Goal: Task Accomplishment & Management: Complete application form

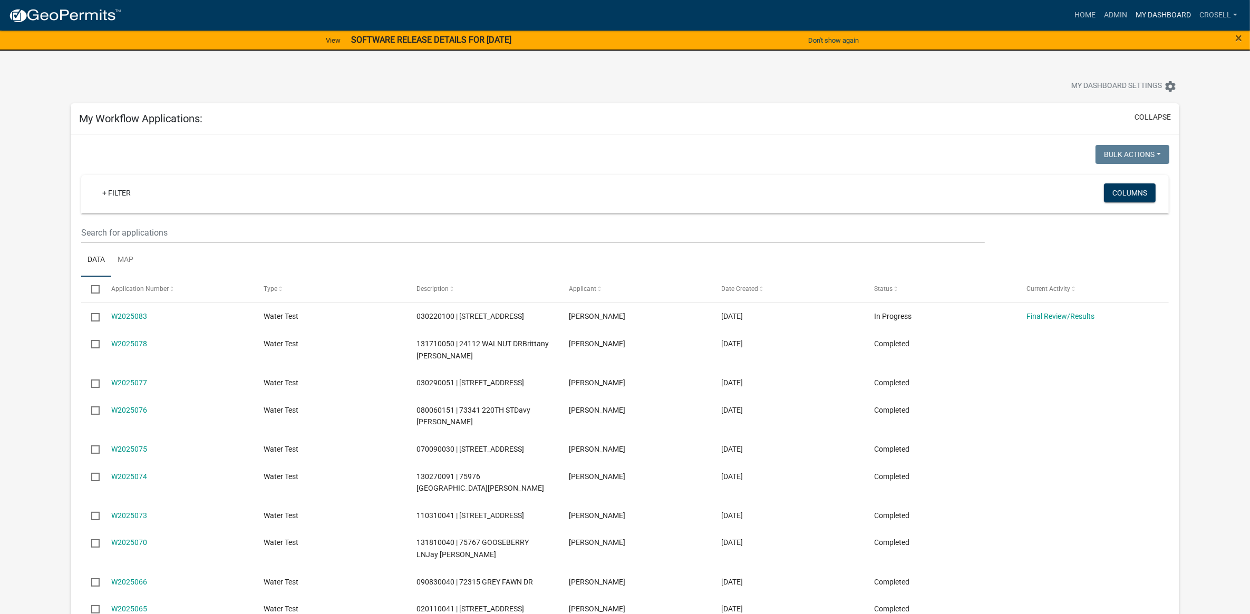
click at [1142, 13] on link "My Dashboard" at bounding box center [1163, 15] width 64 height 20
click at [1077, 16] on link "Home" at bounding box center [1085, 15] width 30 height 20
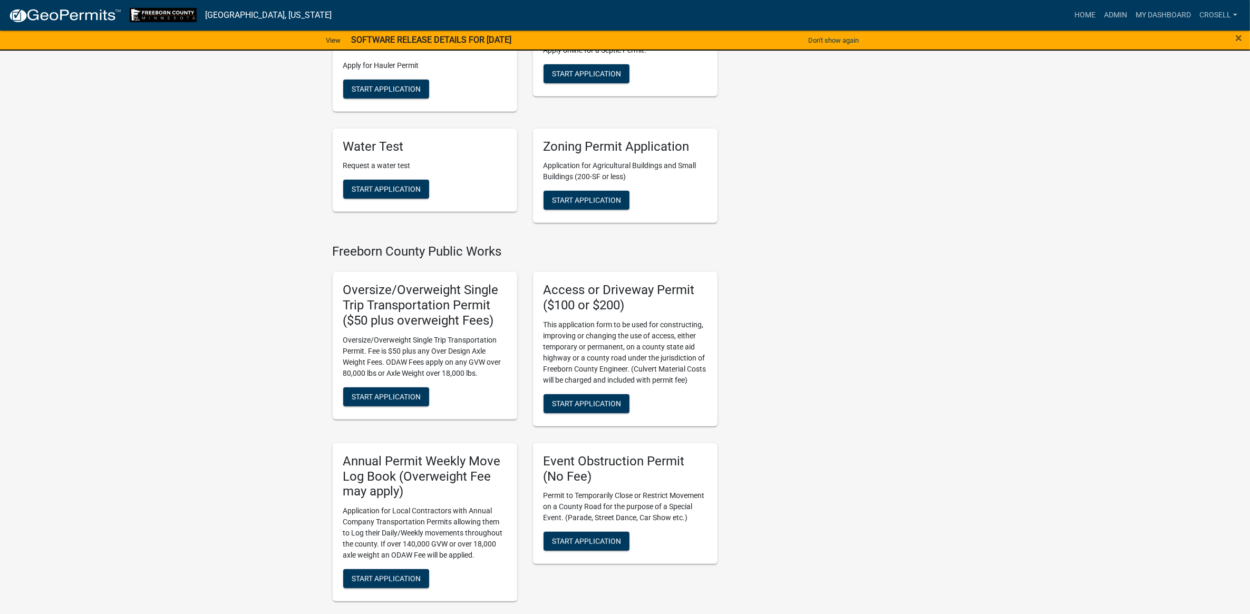
scroll to position [791, 0]
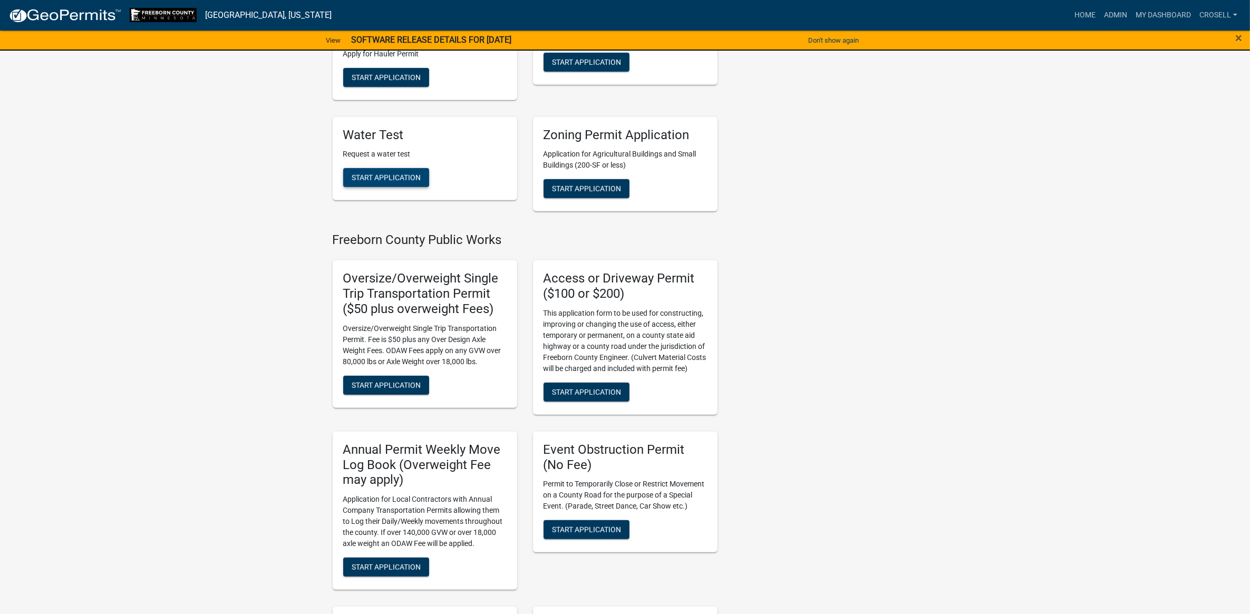
click at [391, 173] on span "Start Application" at bounding box center [386, 177] width 69 height 8
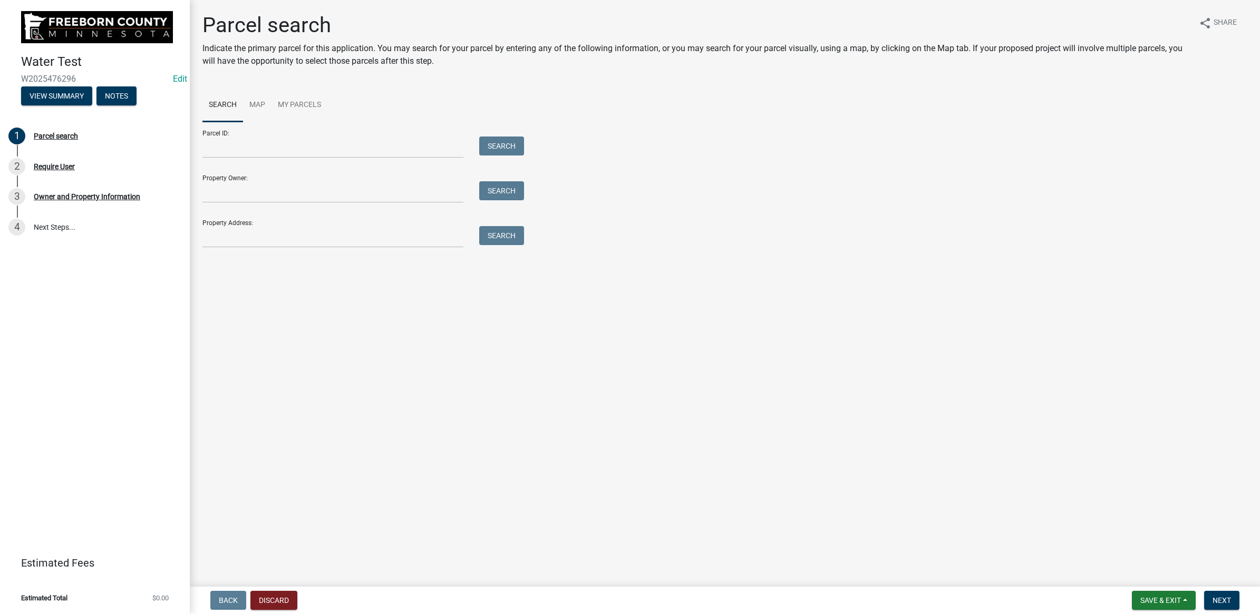
click at [328, 131] on div "Parcel ID: Search" at bounding box center [360, 140] width 316 height 36
click at [324, 149] on input "Parcel ID:" at bounding box center [332, 148] width 261 height 22
paste input "131710050"
type input "131710050"
click at [519, 151] on button "Search" at bounding box center [501, 146] width 45 height 19
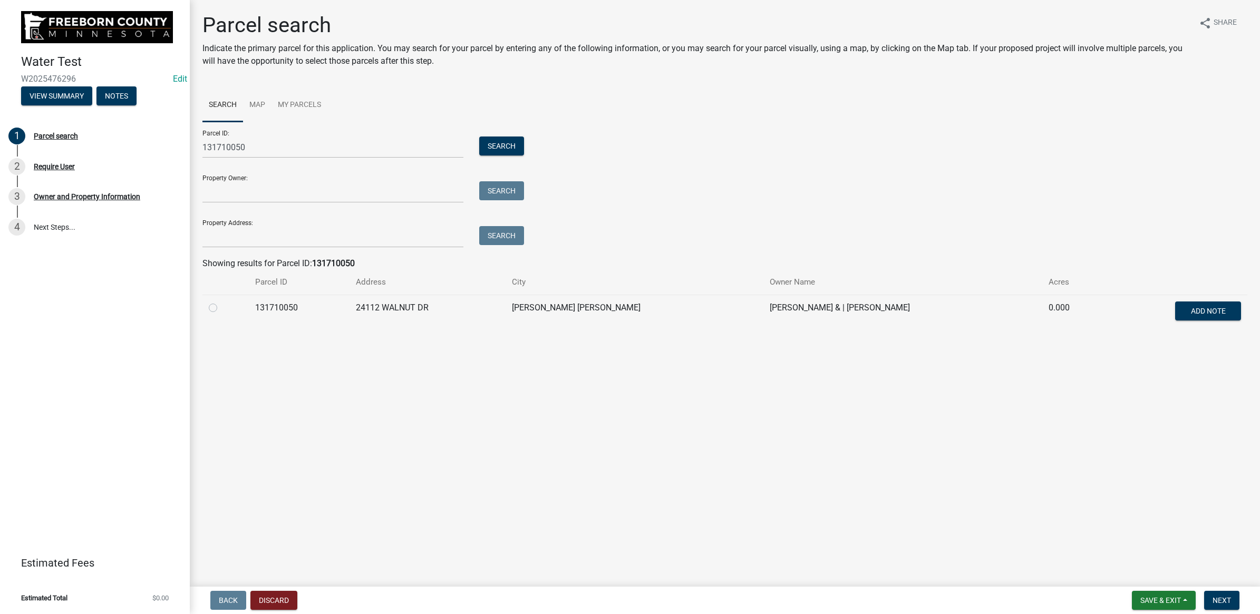
click at [221, 302] on label at bounding box center [221, 302] width 0 height 0
click at [221, 308] on input "radio" at bounding box center [224, 305] width 7 height 7
radio input "true"
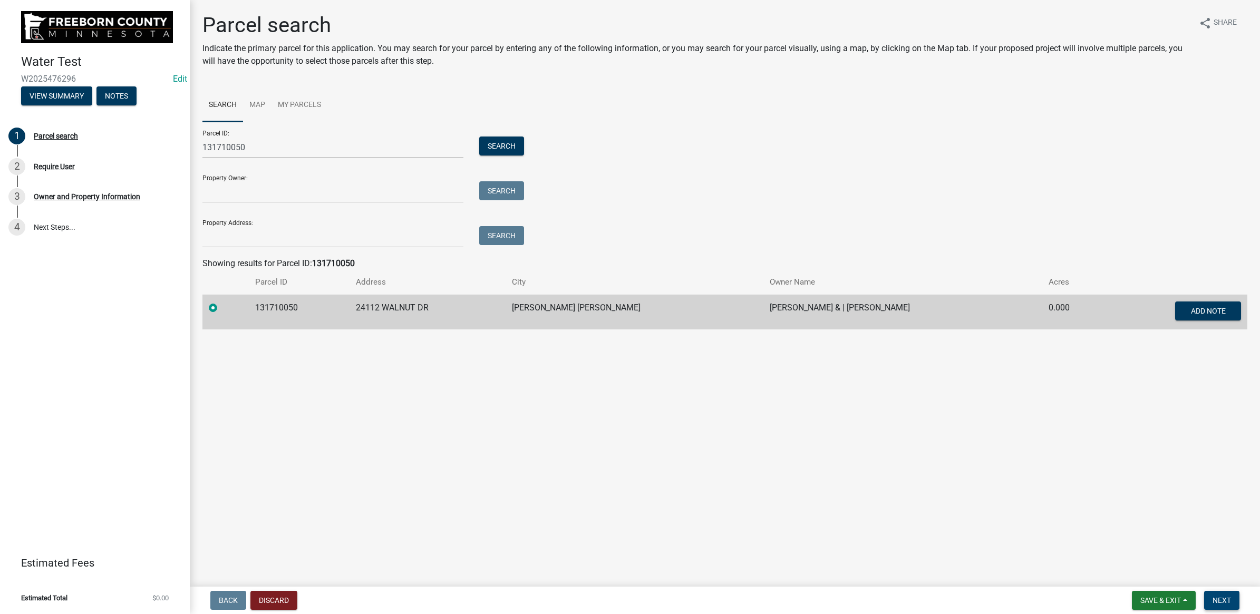
click at [1233, 599] on button "Next" at bounding box center [1221, 600] width 35 height 19
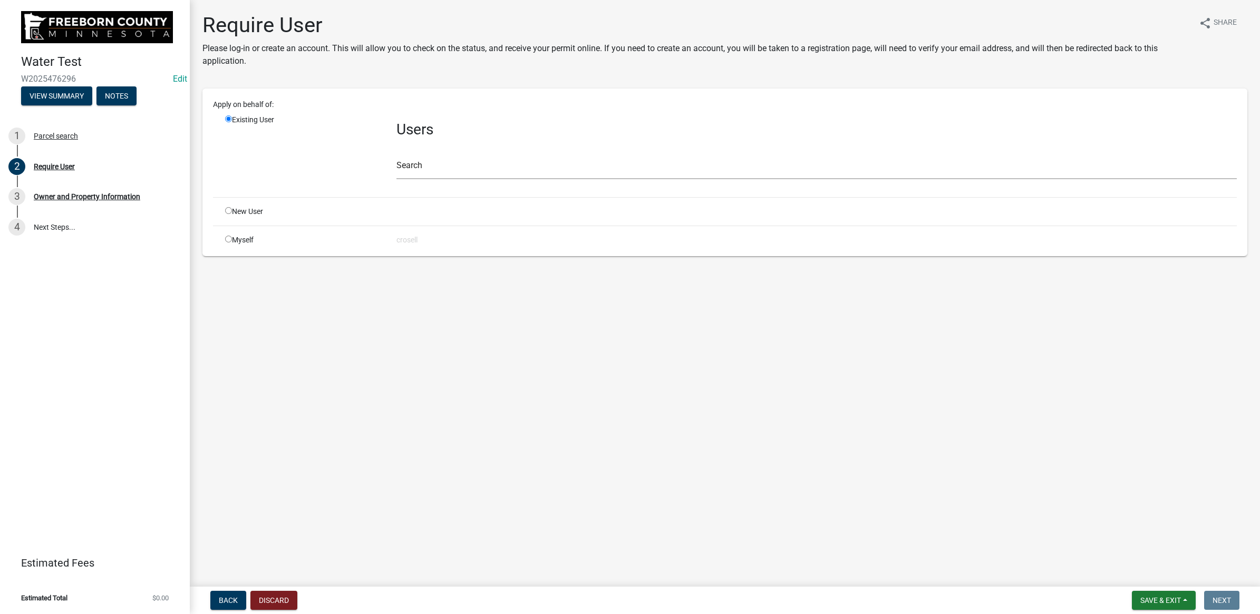
click at [230, 241] on input "radio" at bounding box center [228, 239] width 7 height 7
radio input "true"
radio input "false"
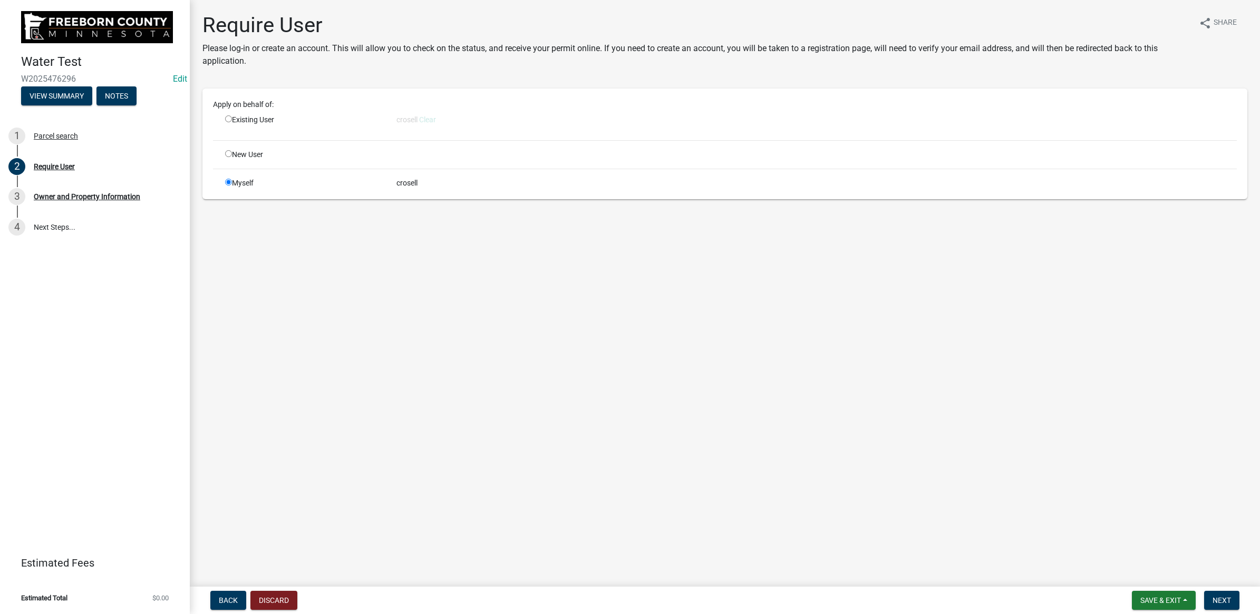
click at [1212, 587] on nav "Back Discard Save & Exit Save Save & Exit Next" at bounding box center [725, 600] width 1070 height 27
click at [1214, 593] on button "Next" at bounding box center [1221, 600] width 35 height 19
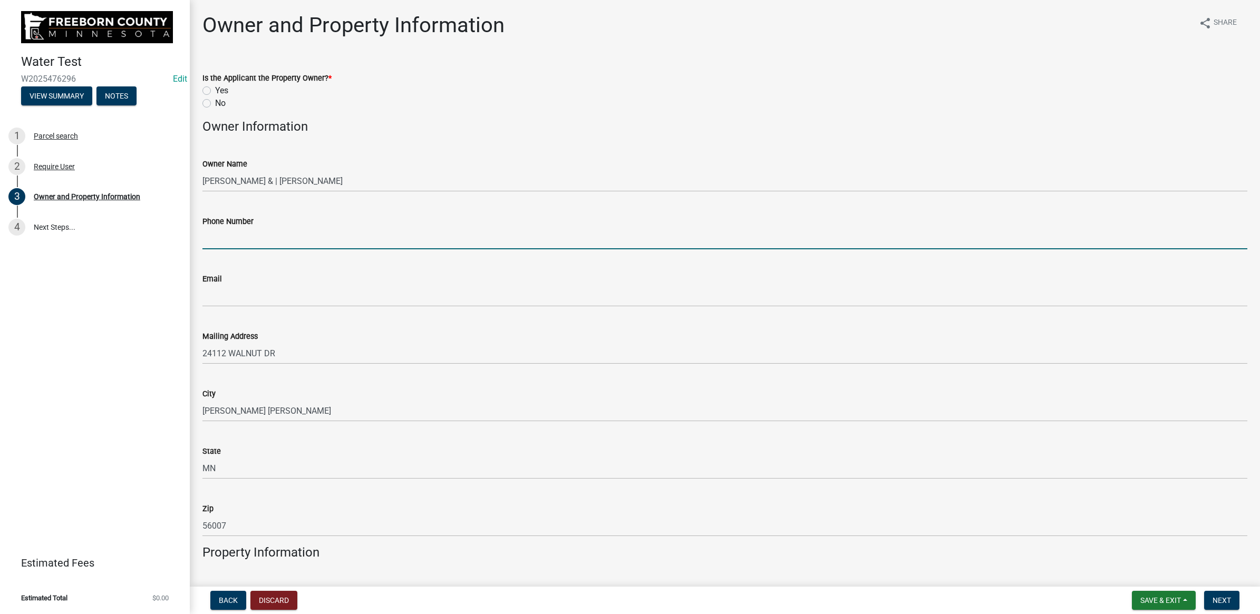
drag, startPoint x: 259, startPoint y: 235, endPoint x: 347, endPoint y: 180, distance: 104.0
click at [259, 235] on input "Phone Number" at bounding box center [724, 239] width 1045 height 22
type input "5073839644"
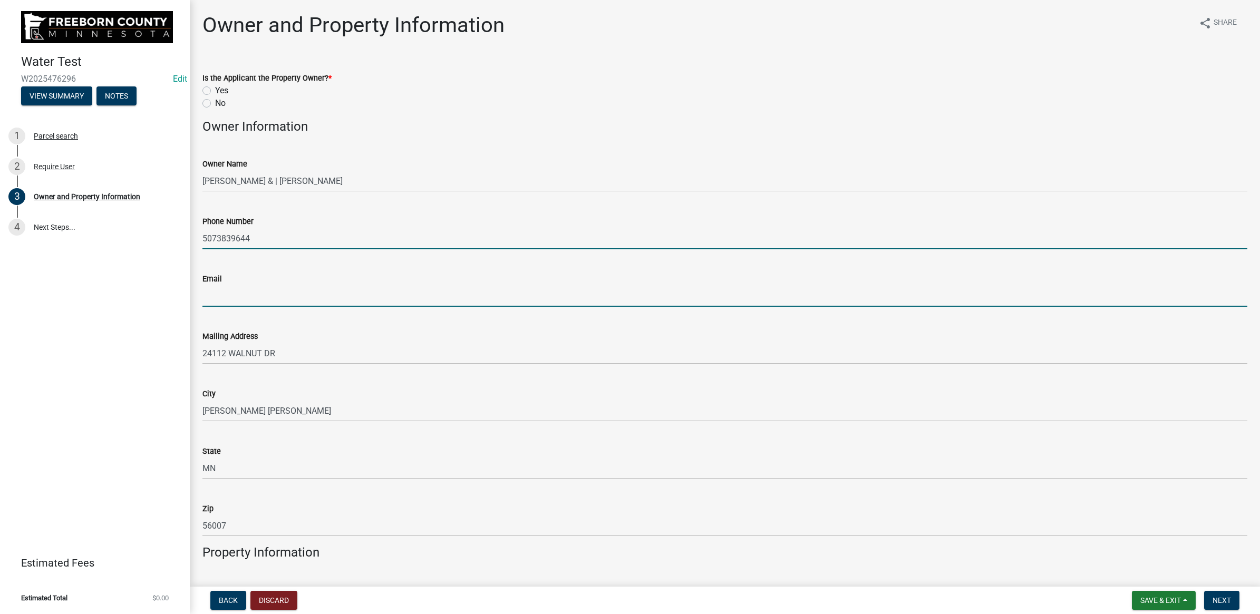
type input "[EMAIL_ADDRESS][PERSON_NAME][DOMAIN_NAME]"
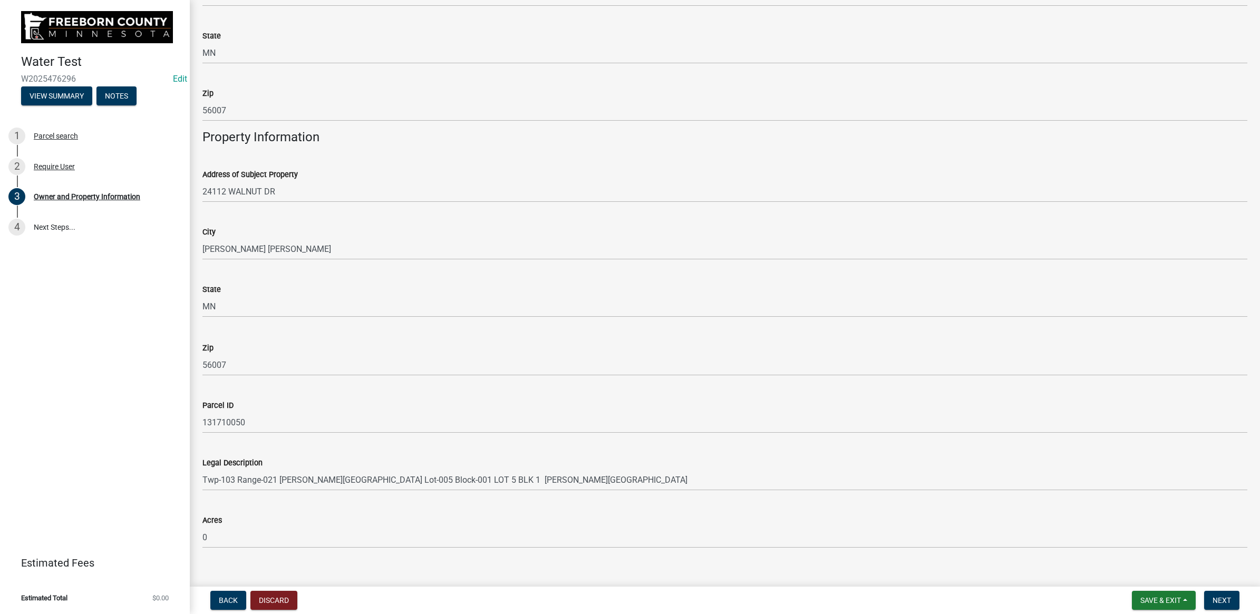
scroll to position [430, 0]
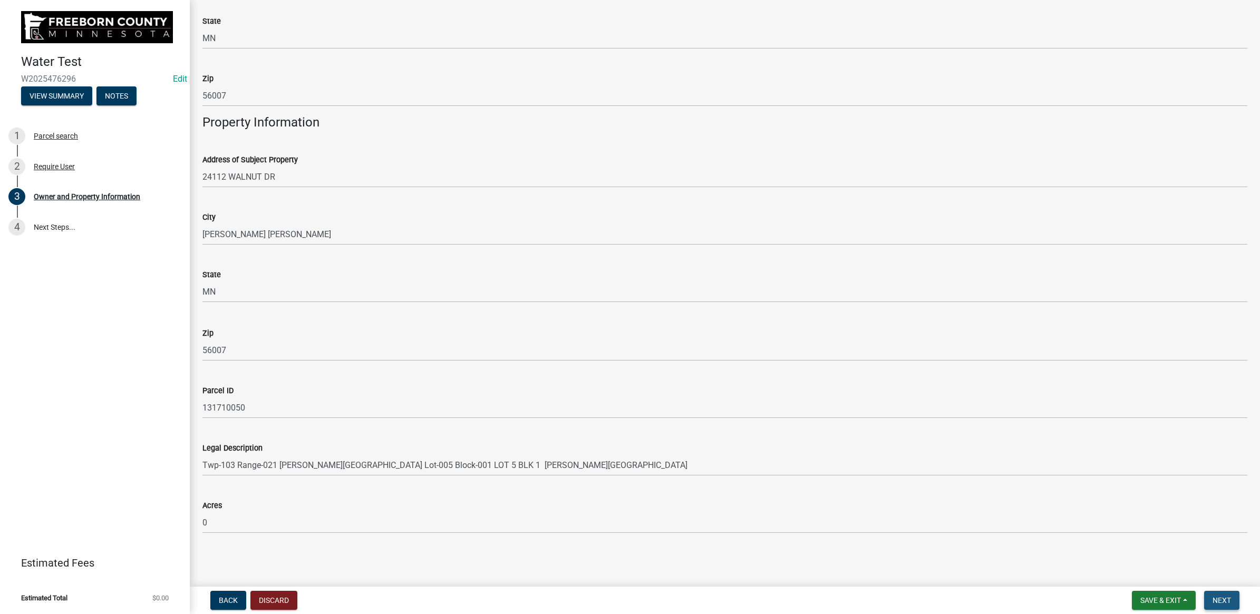
click at [1222, 594] on button "Next" at bounding box center [1221, 600] width 35 height 19
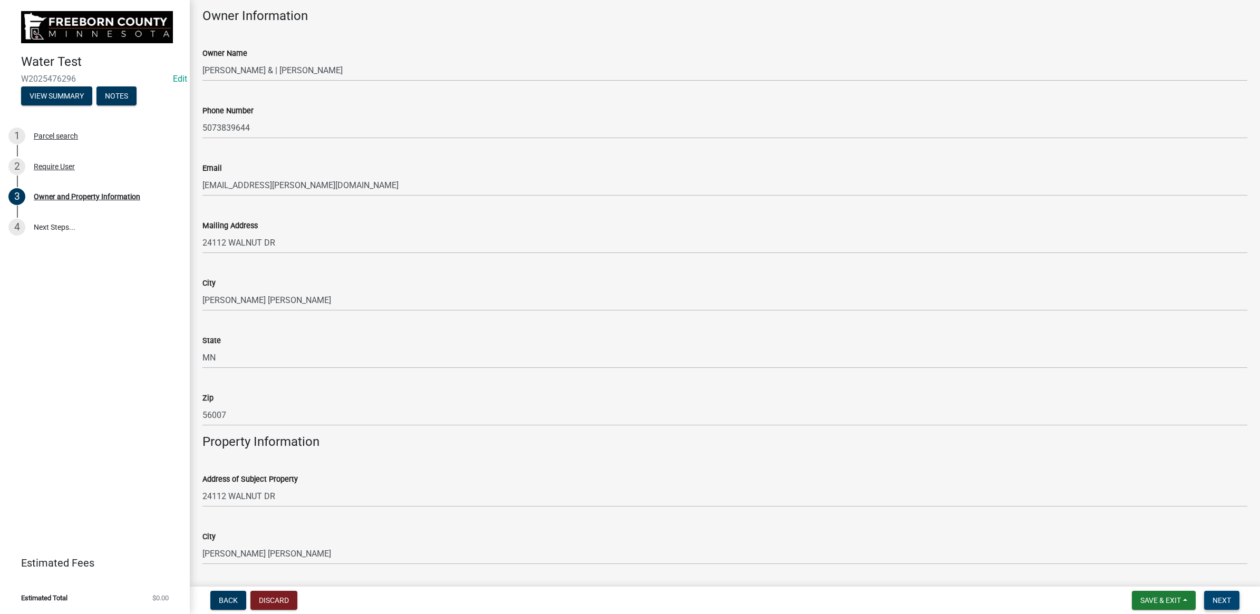
scroll to position [0, 0]
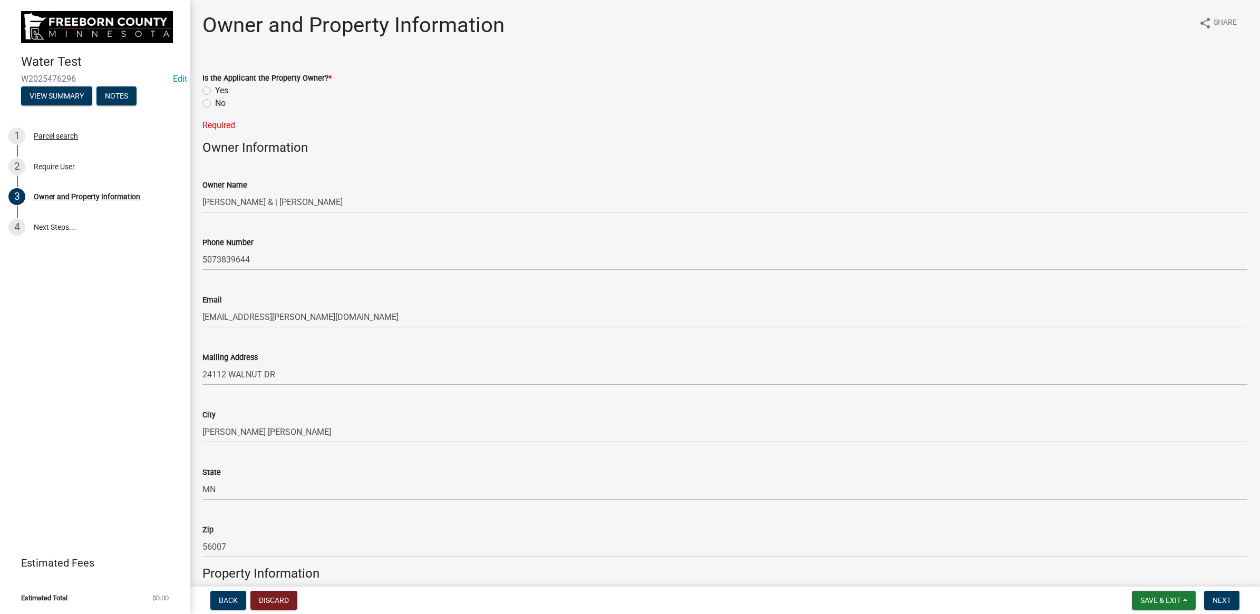
click at [215, 102] on label "No" at bounding box center [220, 103] width 11 height 13
click at [215, 102] on input "No" at bounding box center [218, 100] width 7 height 7
radio input "true"
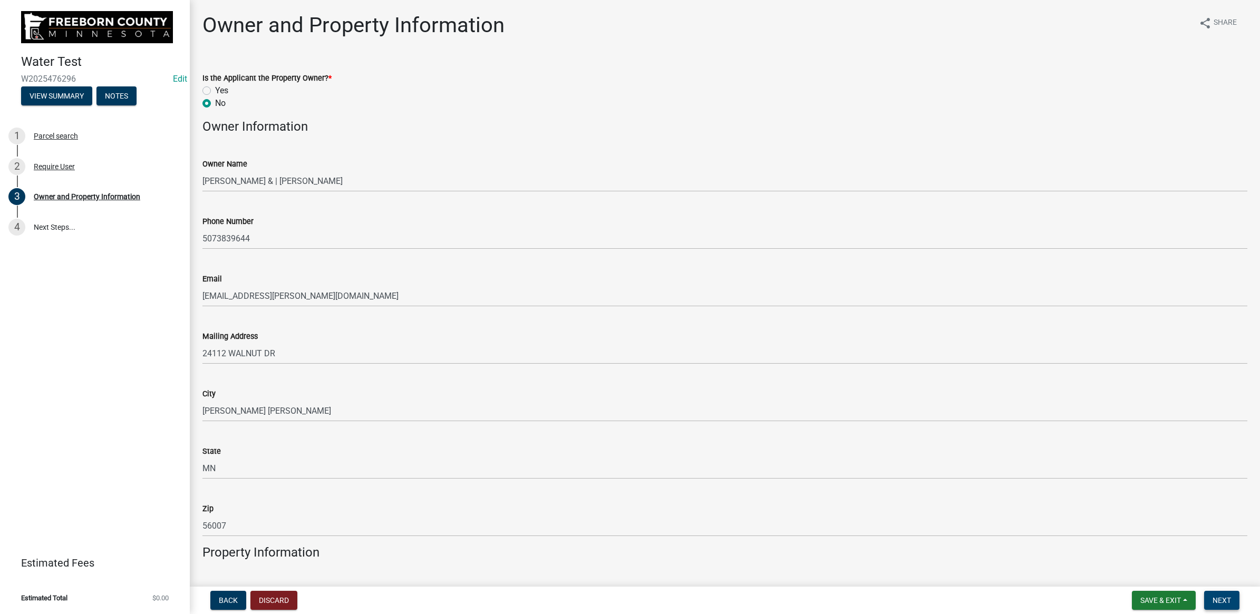
click at [1227, 595] on button "Next" at bounding box center [1221, 600] width 35 height 19
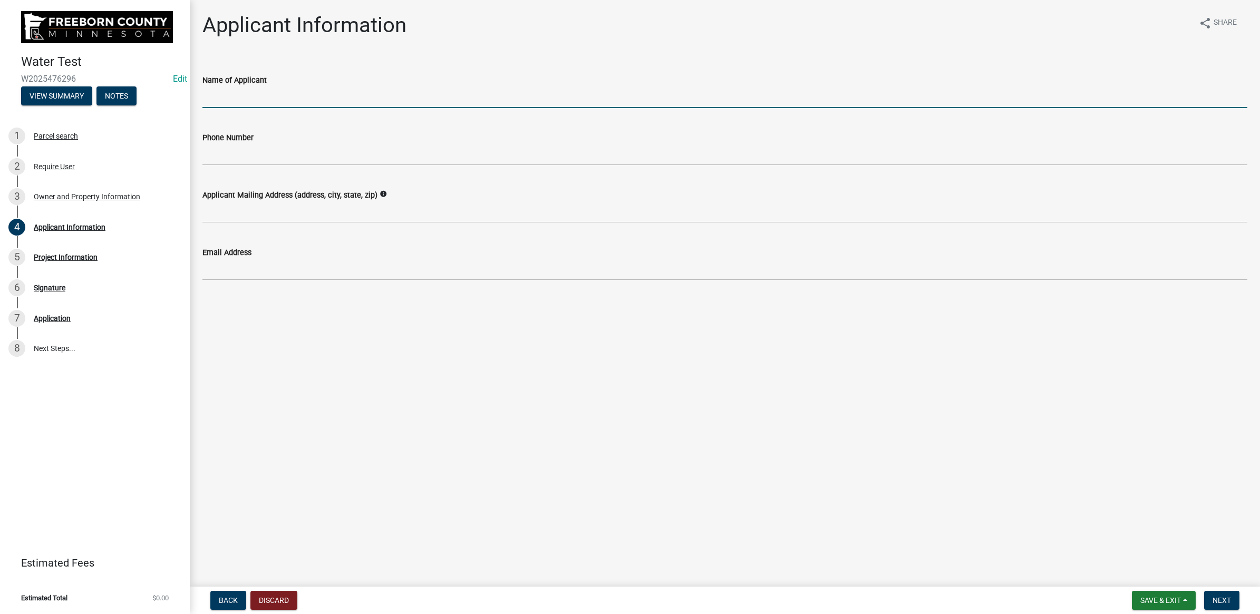
click at [253, 103] on input "Name of Applicant" at bounding box center [724, 97] width 1045 height 22
type input "[PERSON_NAME]"
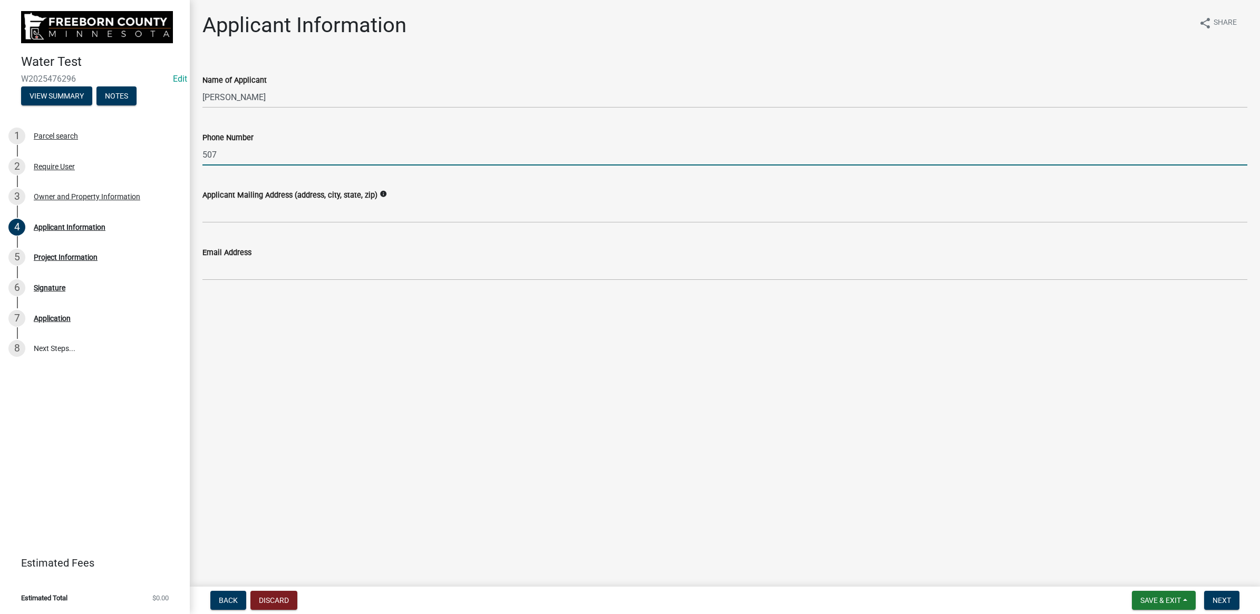
type input "5073839644"
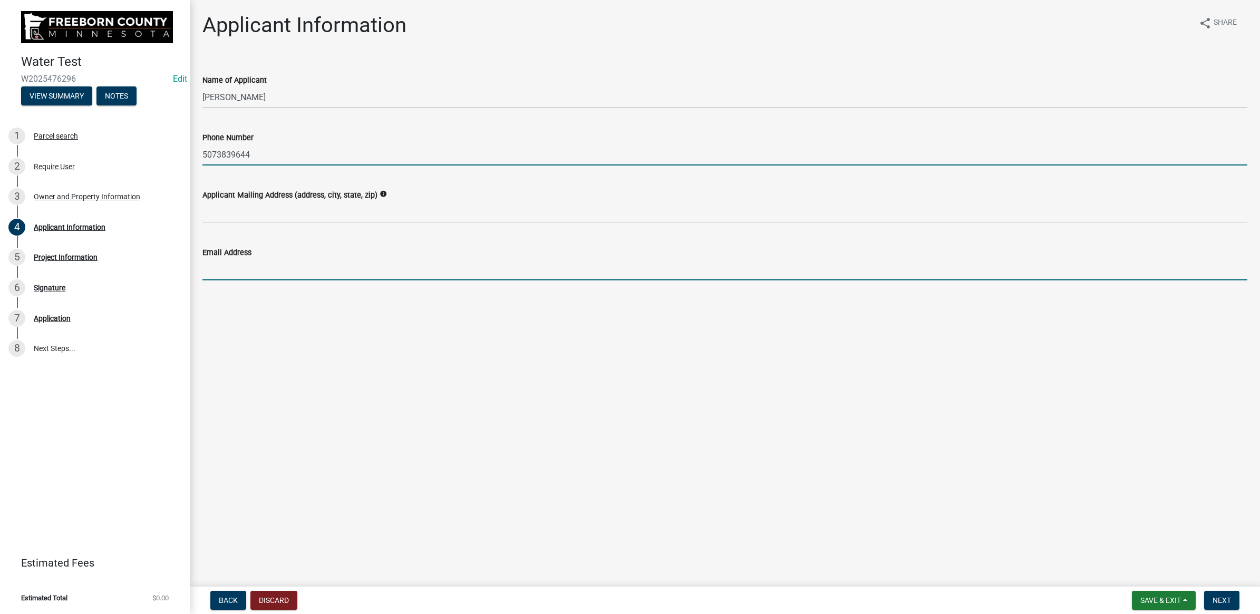
type input "[EMAIL_ADDRESS][PERSON_NAME][DOMAIN_NAME]"
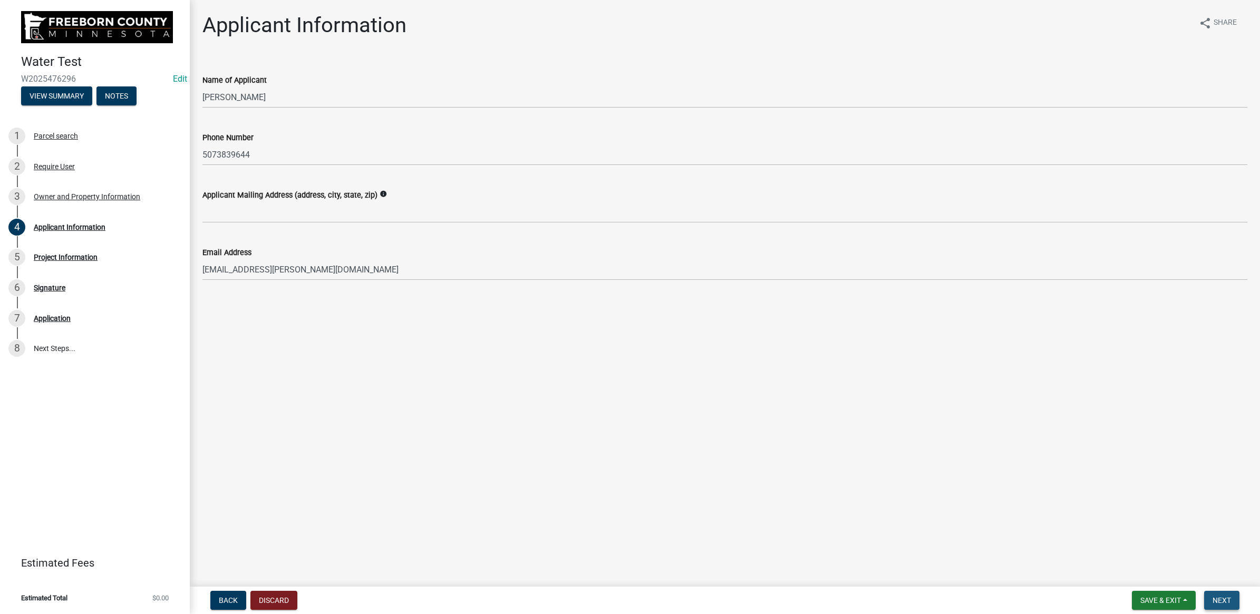
click at [1218, 600] on span "Next" at bounding box center [1222, 600] width 18 height 8
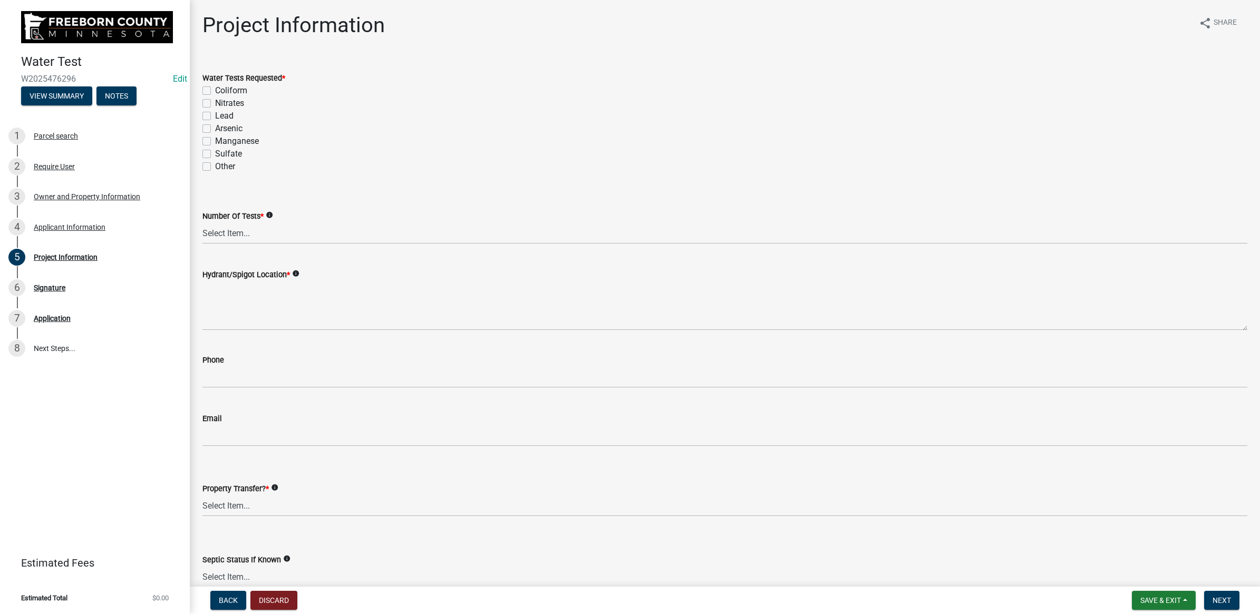
click at [215, 128] on label "Arsenic" at bounding box center [228, 128] width 27 height 13
click at [215, 128] on input "Arsenic" at bounding box center [218, 125] width 7 height 7
checkbox input "true"
checkbox input "false"
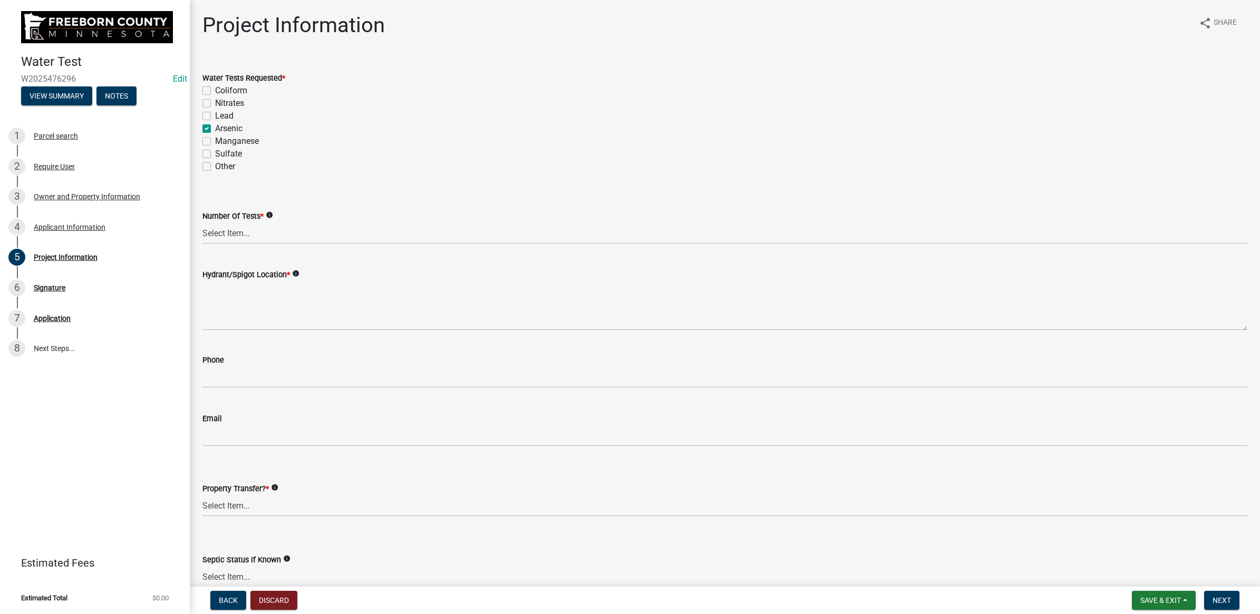
checkbox input "false"
checkbox input "true"
checkbox input "false"
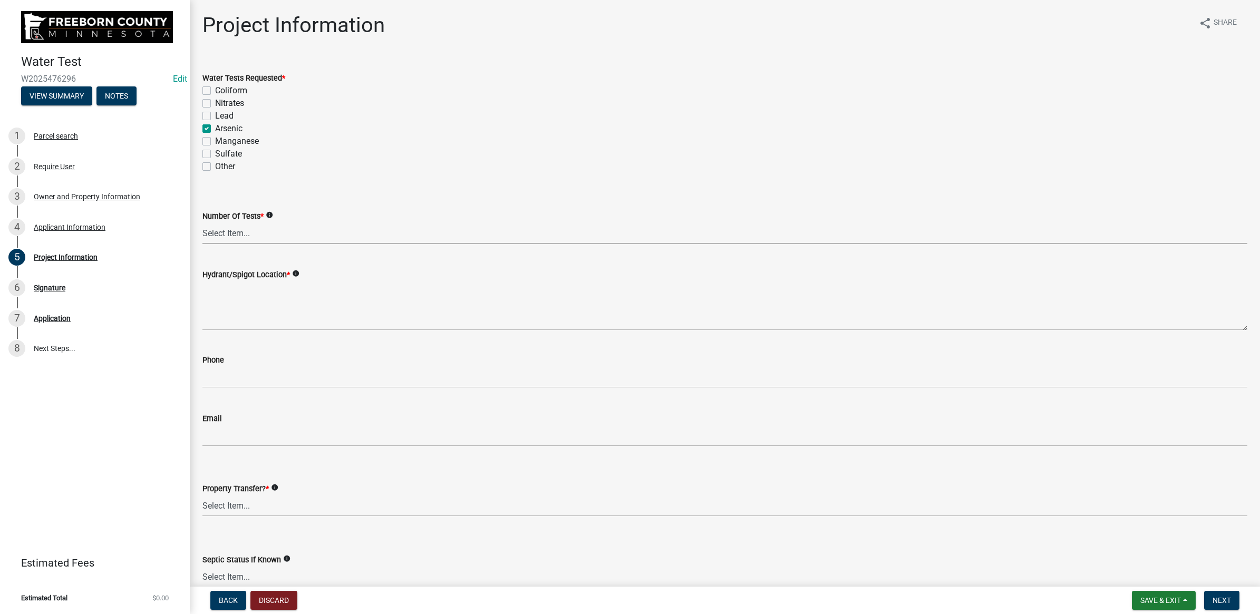
click at [228, 235] on select "Select Item... 1 2 3 4 5 6" at bounding box center [724, 234] width 1045 height 22
click at [202, 223] on select "Select Item... 1 2 3 4 5 6" at bounding box center [724, 234] width 1045 height 22
select select "70d30e12-08da-45a9-9803-49605a53e58e"
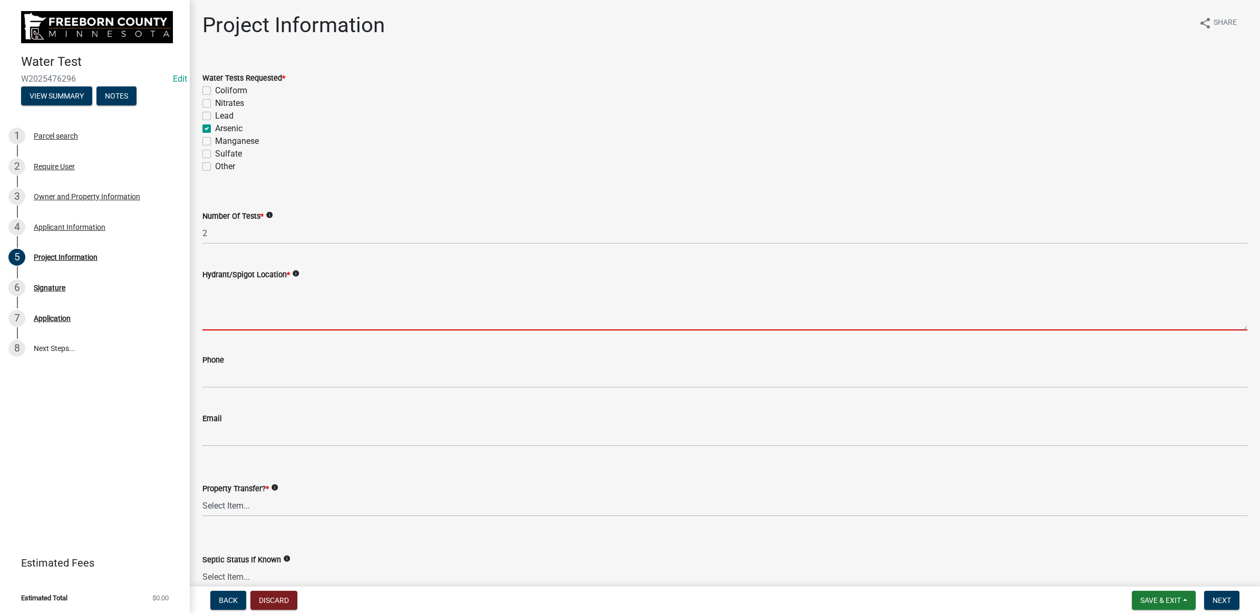
click at [230, 297] on textarea "Hydrant/Spigot Location *" at bounding box center [724, 306] width 1045 height 50
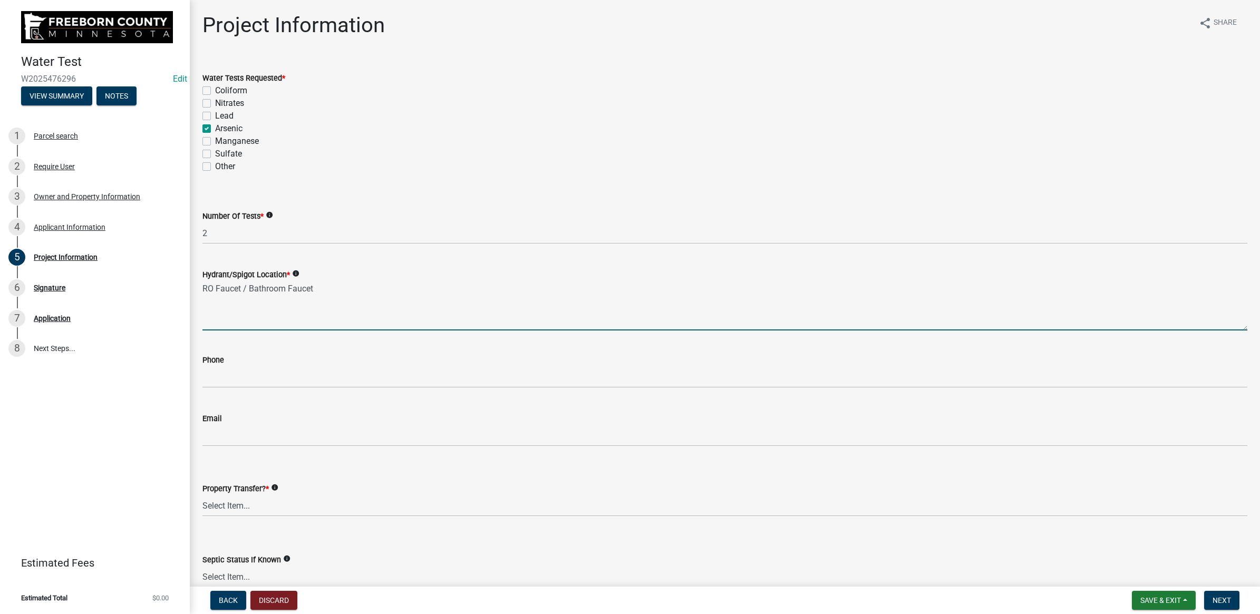
type textarea "RO Faucet / Bathroom Faucet"
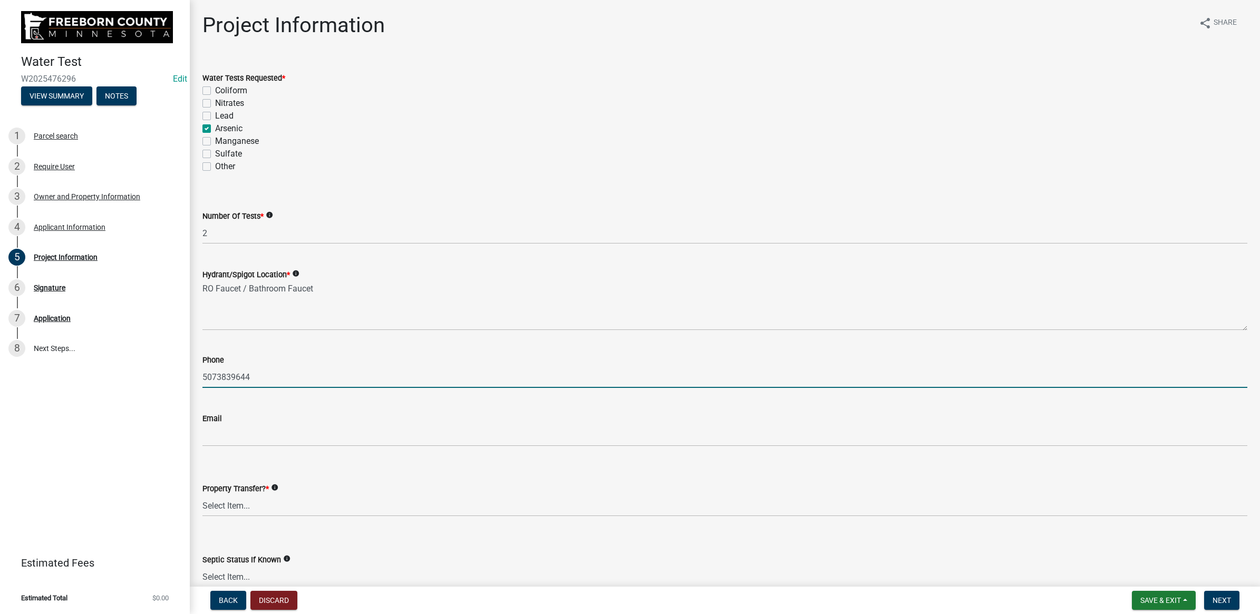
type input "5073839644"
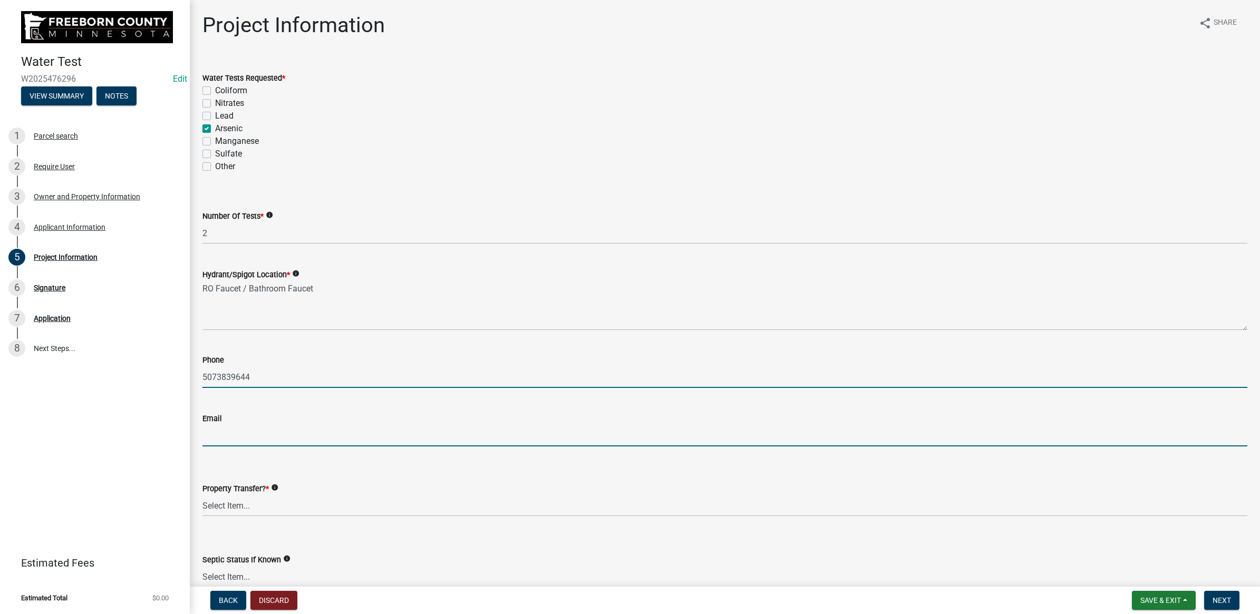
click at [235, 428] on input "Email" at bounding box center [724, 436] width 1045 height 22
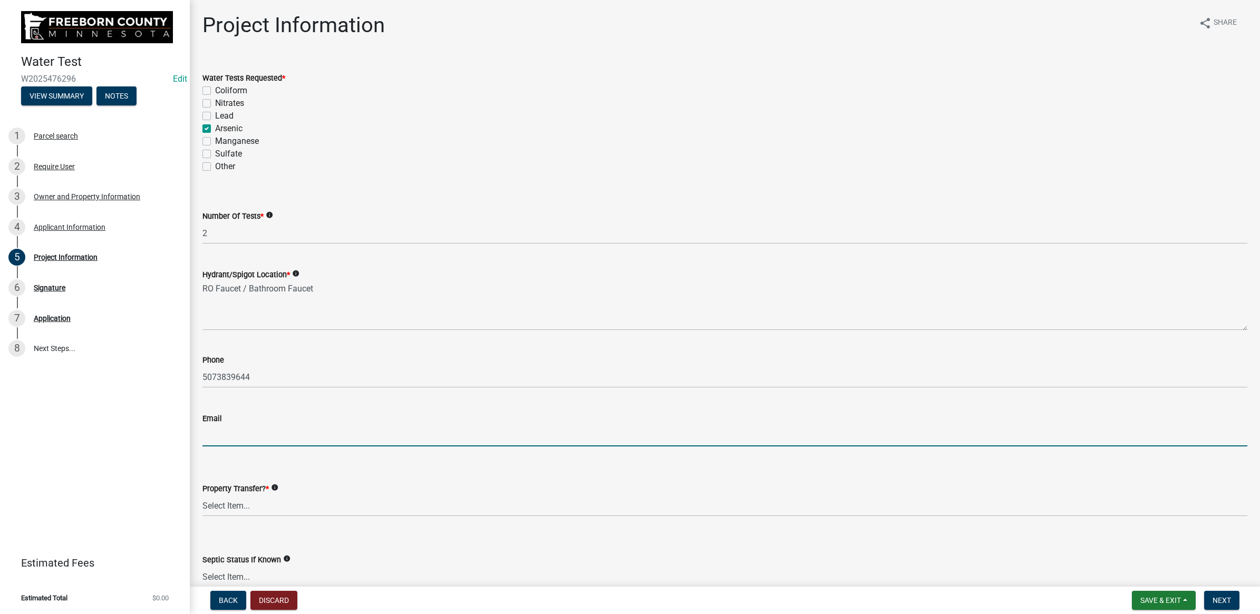
type input "[EMAIL_ADDRESS][PERSON_NAME][DOMAIN_NAME]"
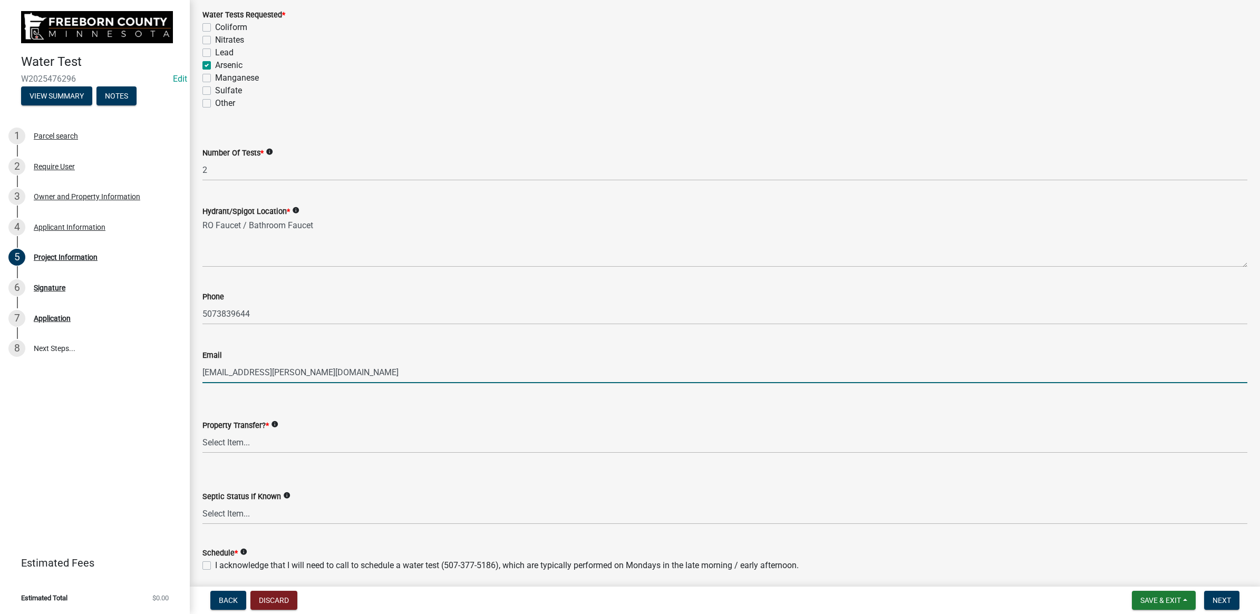
scroll to position [103, 0]
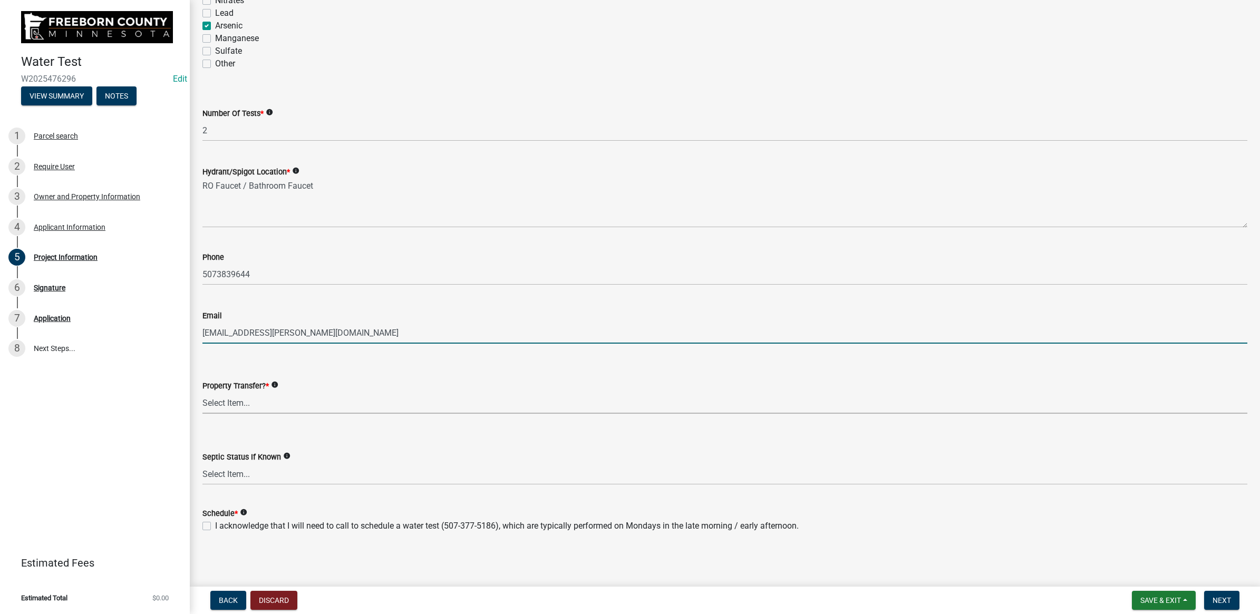
click at [238, 396] on select "Select Item... Yes No" at bounding box center [724, 403] width 1045 height 22
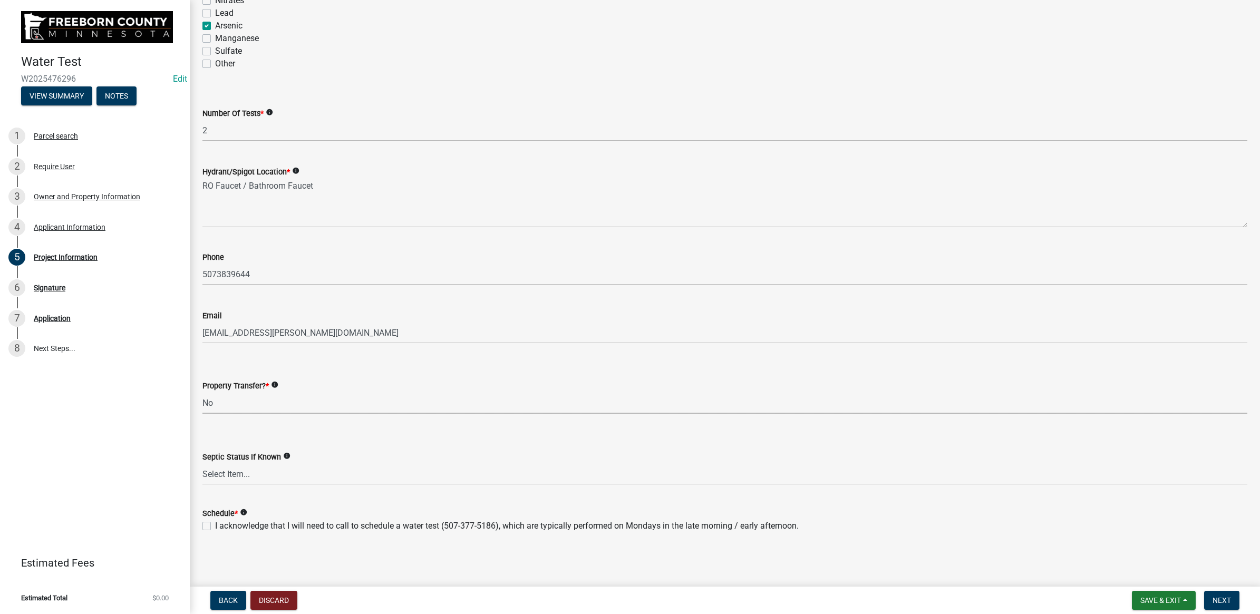
click at [202, 392] on select "Select Item... Yes No" at bounding box center [724, 403] width 1045 height 22
select select "1c3dcbe8-2b21-4bd6-8afa-59f72c0ae0eb"
click at [246, 481] on select "Select Item... Compliant Non-Compliant Unknown" at bounding box center [724, 474] width 1045 height 22
click at [202, 463] on select "Select Item... Compliant Non-Compliant Unknown" at bounding box center [724, 474] width 1045 height 22
select select "9db5755b-511d-4b48-a270-aea29f4132cf"
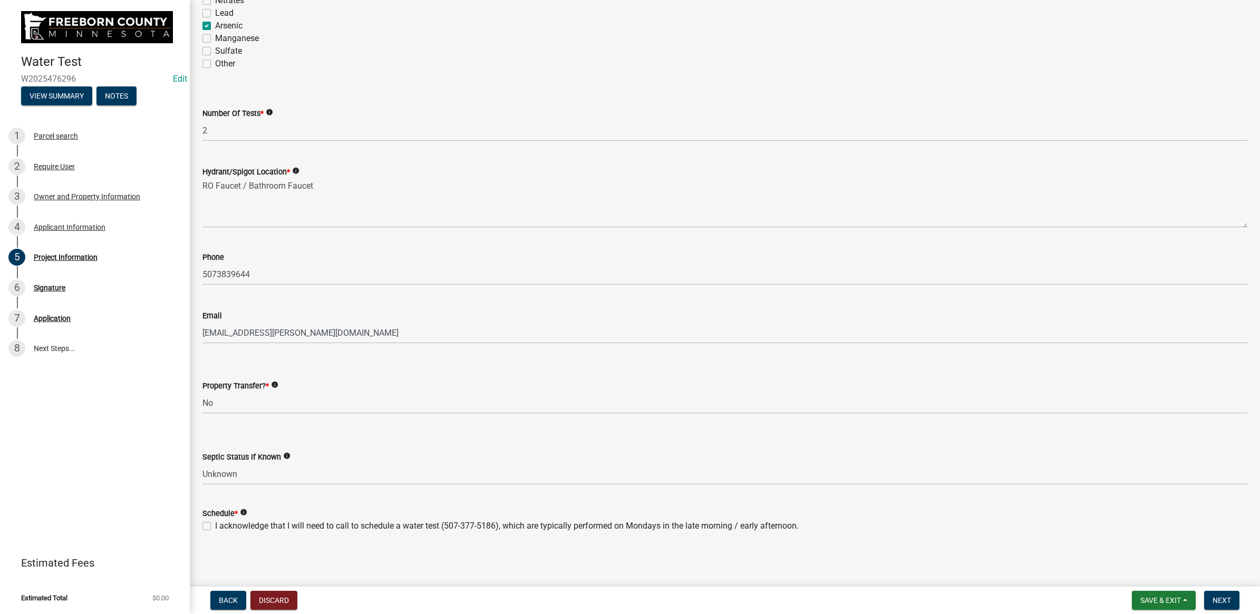
click at [206, 520] on div "I acknowledge that I will need to call to schedule a water test (507-377-5186),…" at bounding box center [724, 526] width 1045 height 13
click at [215, 523] on label "I acknowledge that I will need to call to schedule a water test (507-377-5186),…" at bounding box center [507, 526] width 584 height 13
click at [215, 523] on input "I acknowledge that I will need to call to schedule a water test (507-377-5186),…" at bounding box center [218, 523] width 7 height 7
checkbox input "true"
click at [1218, 597] on span "Next" at bounding box center [1222, 600] width 18 height 8
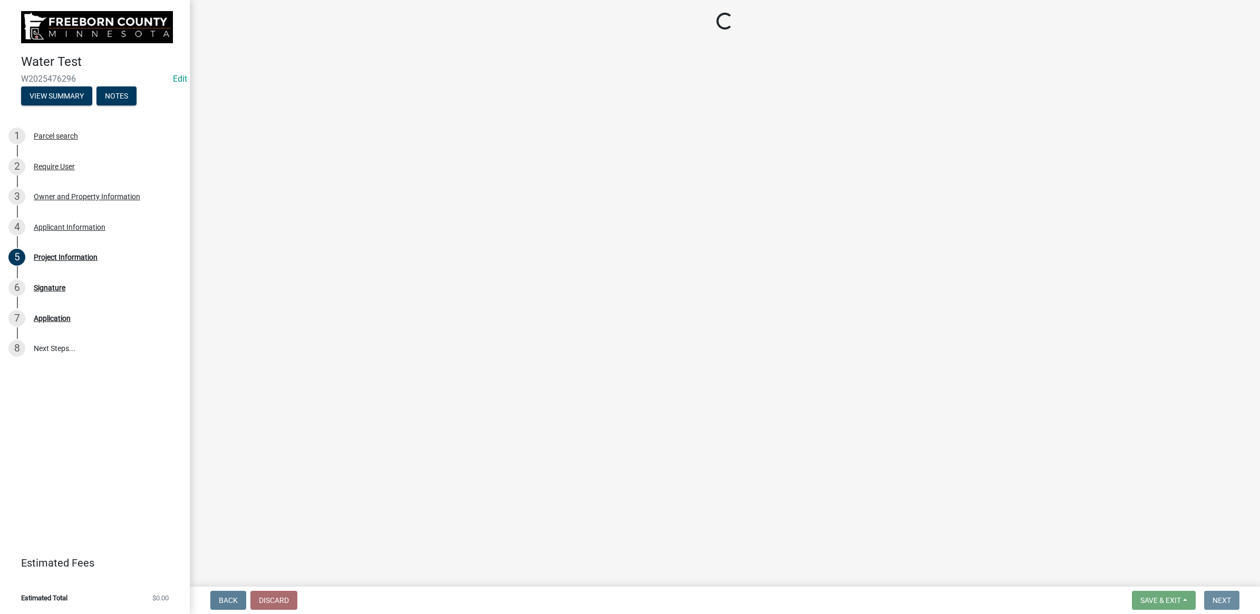
scroll to position [0, 0]
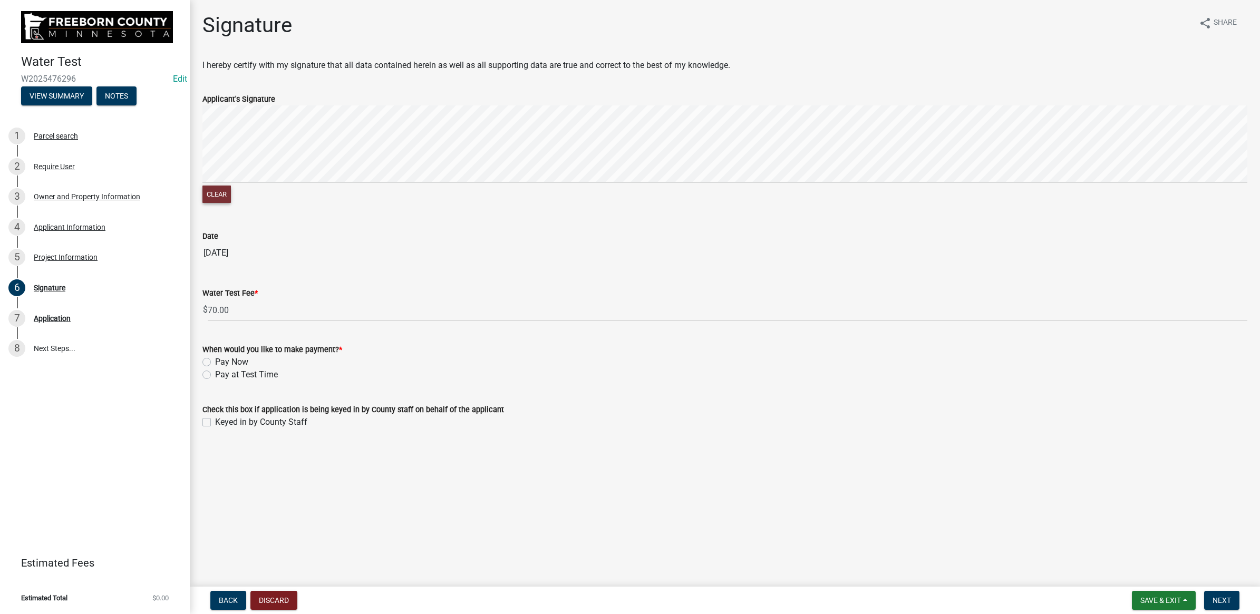
click at [217, 199] on button "Clear" at bounding box center [216, 194] width 28 height 17
click at [215, 376] on label "Pay at Test Time" at bounding box center [246, 375] width 63 height 13
click at [215, 375] on input "Pay at Test Time" at bounding box center [218, 372] width 7 height 7
radio input "true"
click at [215, 421] on label "Keyed in by County Staff" at bounding box center [261, 422] width 92 height 13
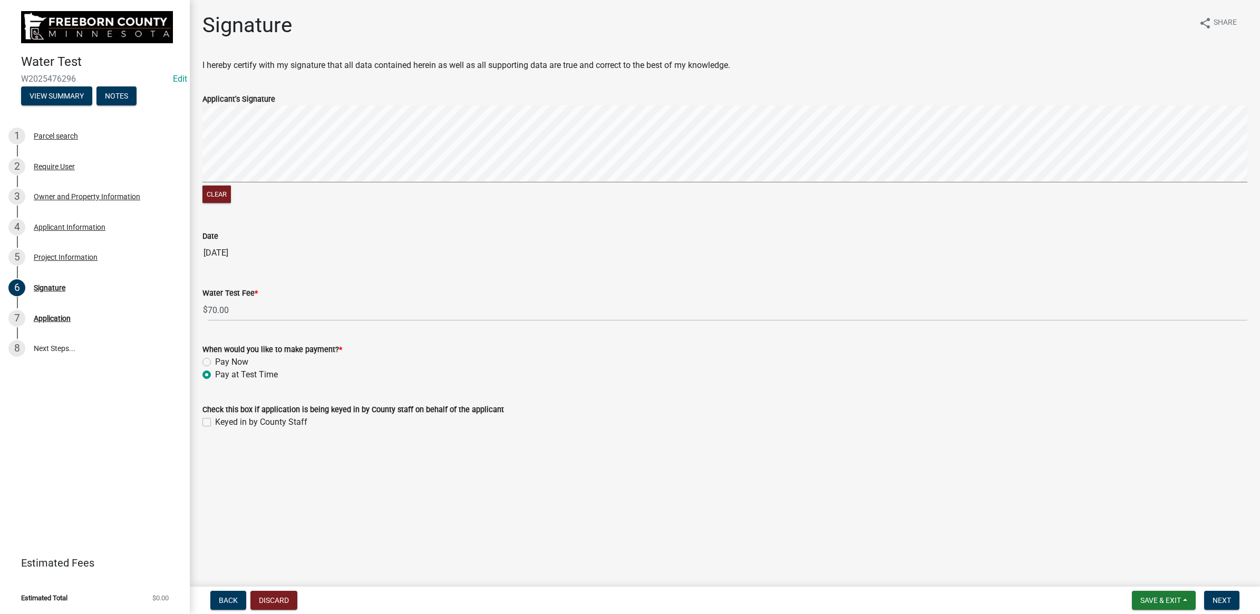
click at [215, 421] on input "Keyed in by County Staff" at bounding box center [218, 419] width 7 height 7
checkbox input "true"
click at [1225, 606] on button "Next" at bounding box center [1221, 600] width 35 height 19
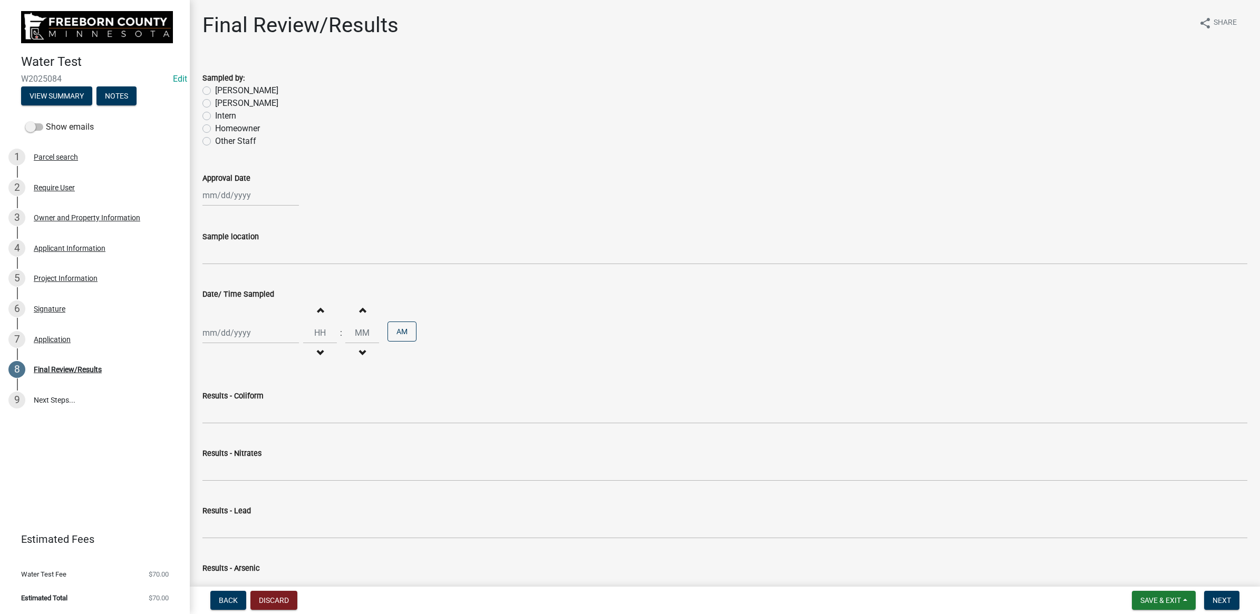
click at [215, 91] on label "[PERSON_NAME]" at bounding box center [246, 90] width 63 height 13
click at [215, 91] on input "[PERSON_NAME]" at bounding box center [218, 87] width 7 height 7
radio input "true"
click at [222, 200] on div at bounding box center [250, 196] width 96 height 22
select select "9"
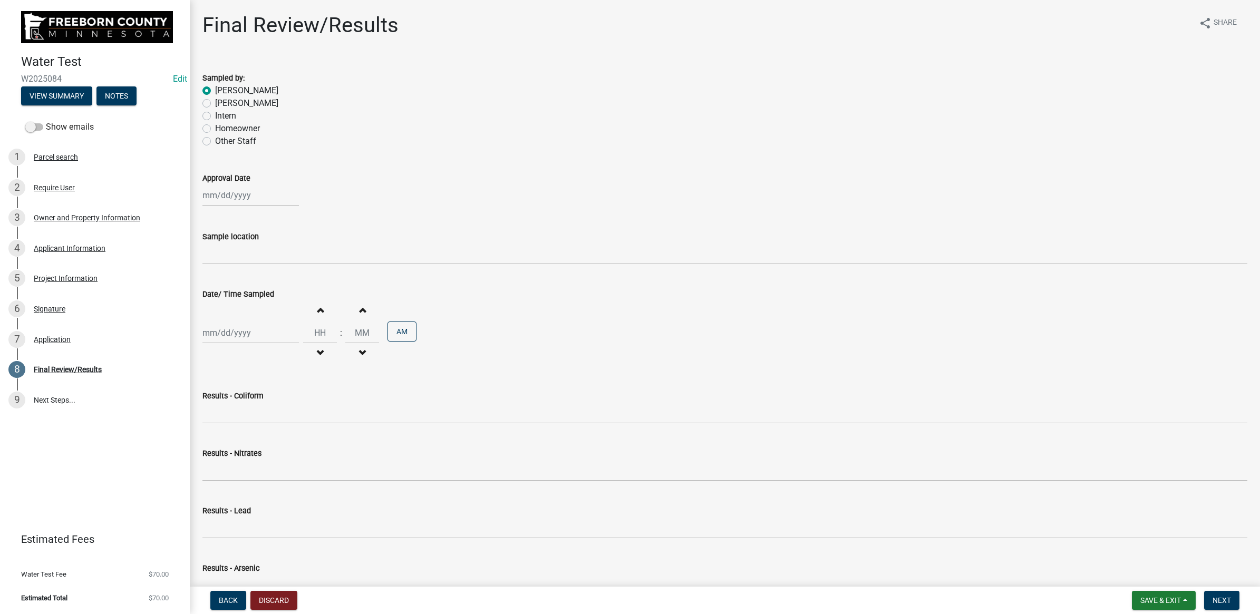
select select "2025"
click at [243, 269] on div "10" at bounding box center [246, 268] width 17 height 17
type input "[DATE]"
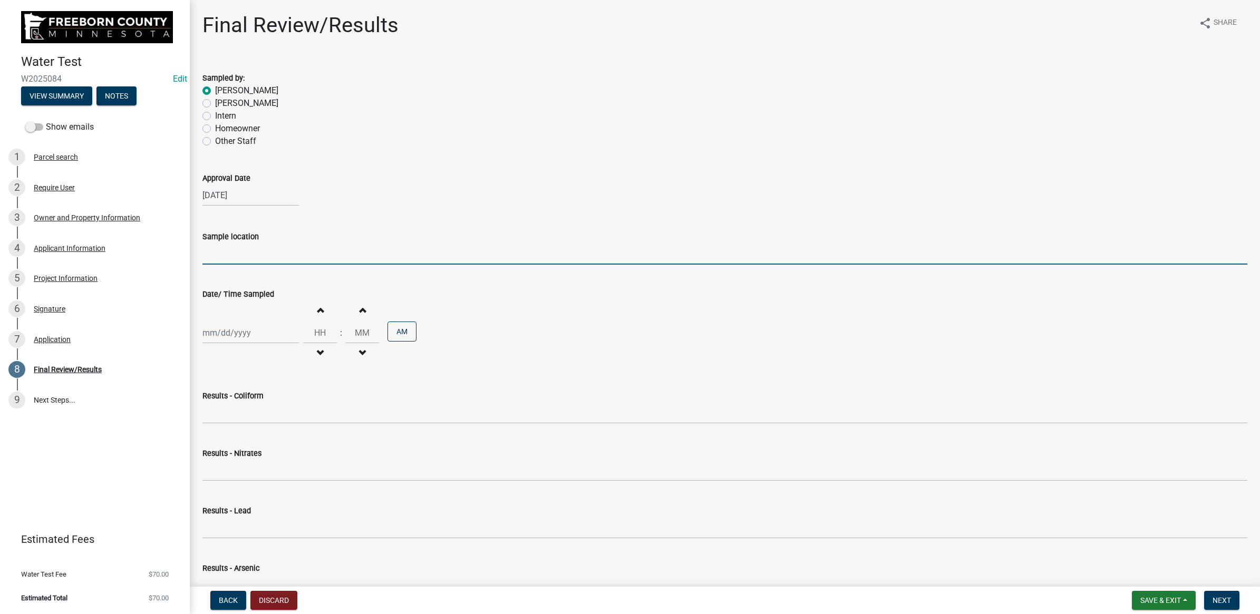
click at [243, 258] on input "Sample location" at bounding box center [724, 254] width 1045 height 22
type input "RO Faucet / Bathroom"
click at [259, 336] on div at bounding box center [250, 333] width 96 height 22
select select "9"
select select "2025"
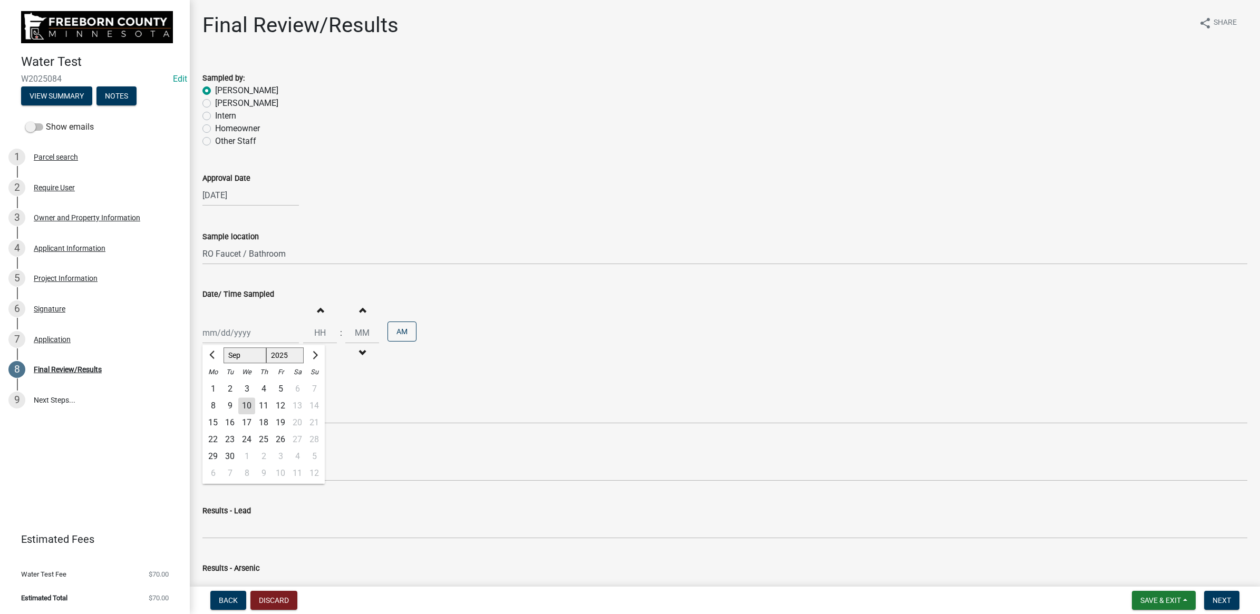
click at [209, 423] on div "15" at bounding box center [213, 422] width 17 height 17
type input "[DATE]"
click at [578, 301] on div "[DATE] Increment hours Decrement hours : Increment minutes Decrement minutes AM" at bounding box center [724, 333] width 1045 height 65
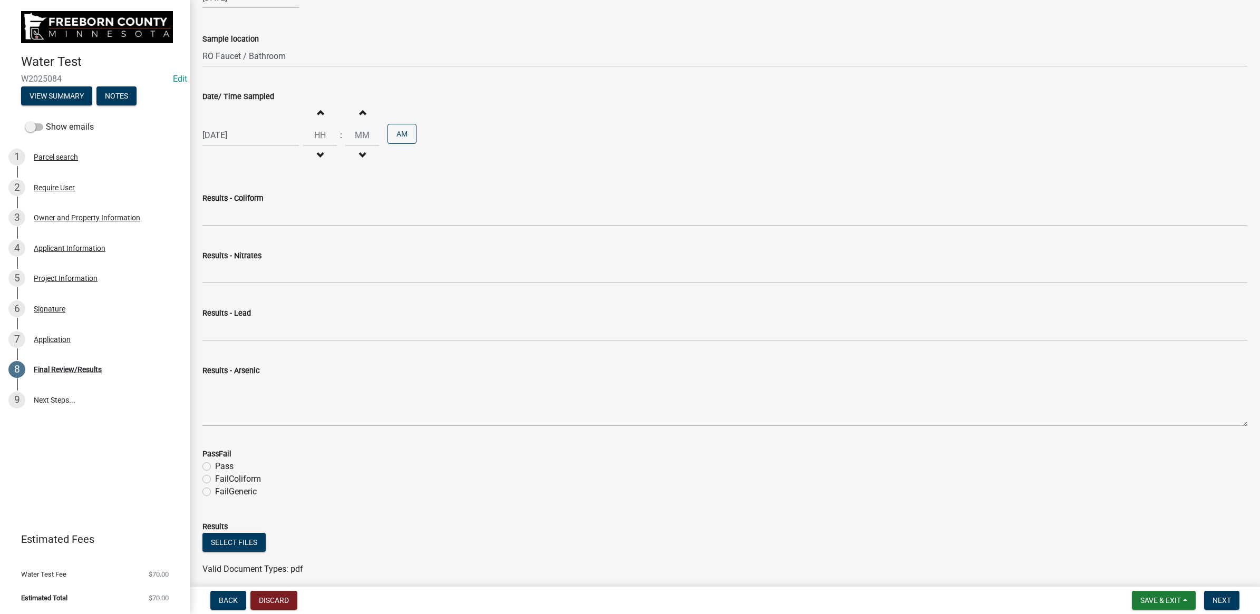
scroll to position [301, 0]
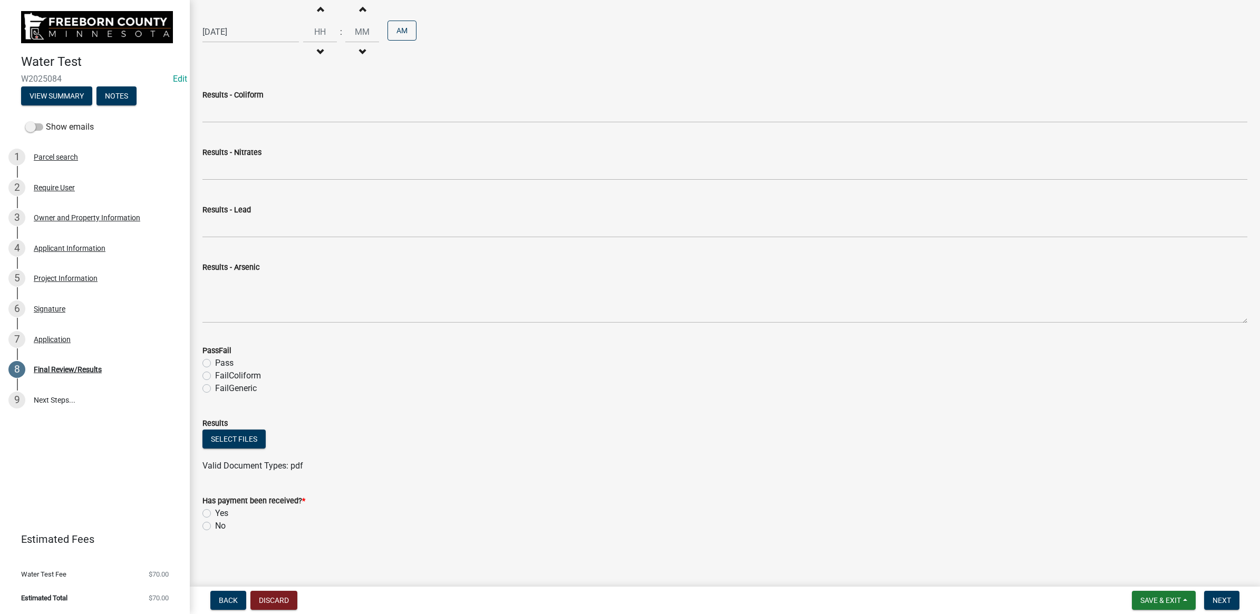
click at [1140, 591] on div "Save & Exit Save Save & Exit" at bounding box center [1164, 600] width 64 height 19
click at [1145, 595] on button "Save & Exit" at bounding box center [1164, 600] width 64 height 19
click at [1155, 583] on button "Save & Exit" at bounding box center [1153, 573] width 84 height 25
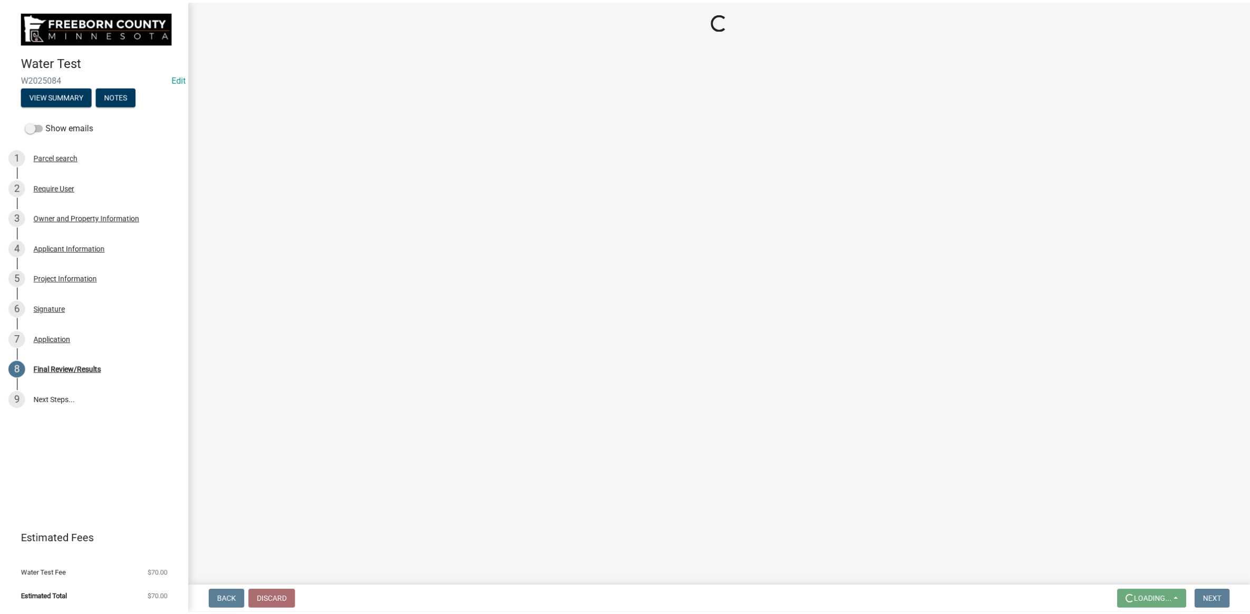
scroll to position [0, 0]
